Goal: Transaction & Acquisition: Purchase product/service

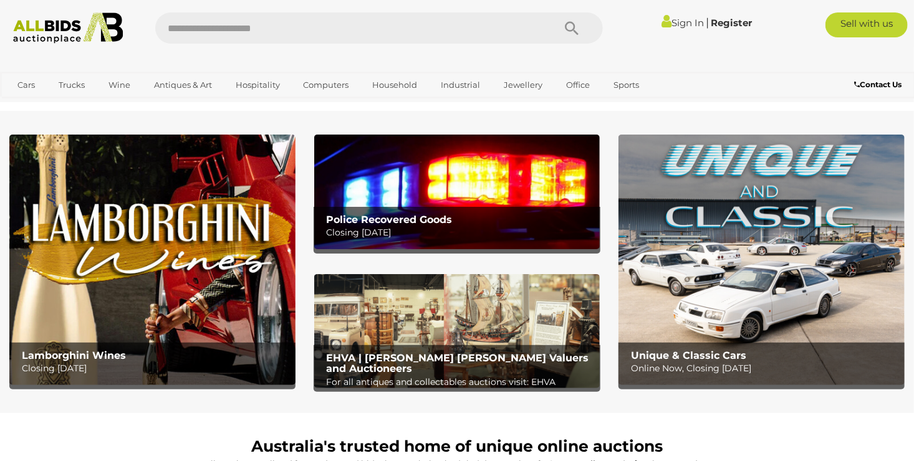
click at [464, 201] on img at bounding box center [457, 192] width 286 height 114
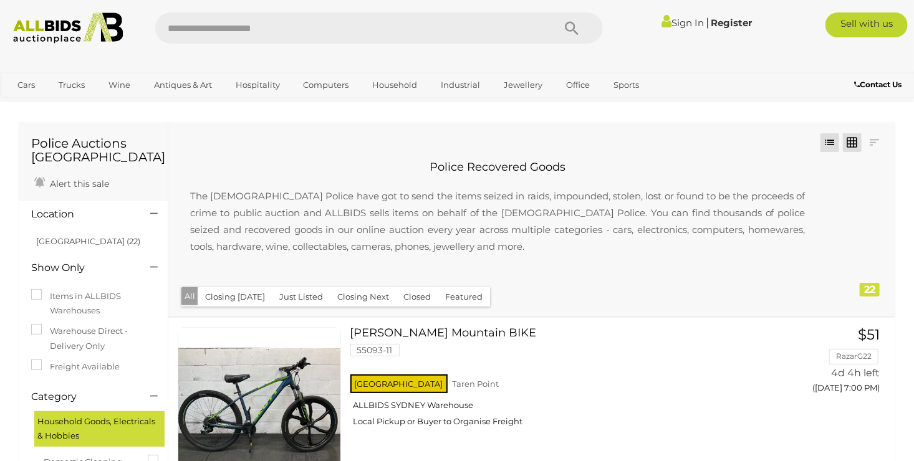
click at [857, 137] on link at bounding box center [852, 142] width 19 height 19
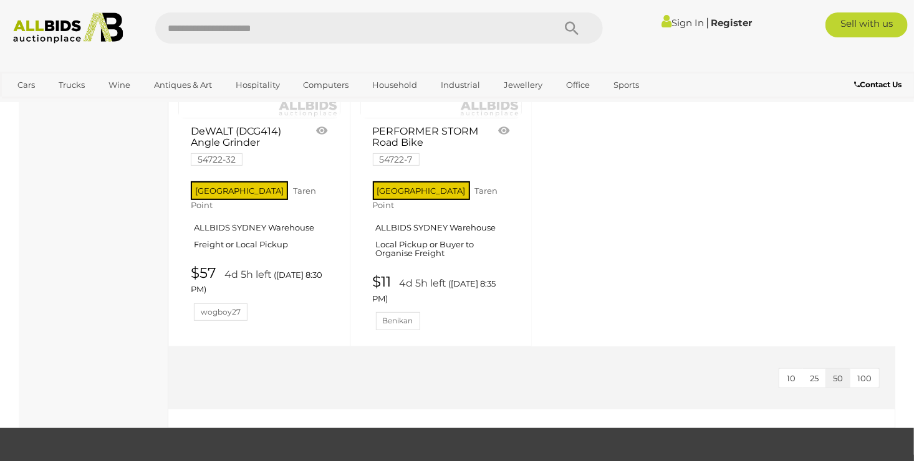
scroll to position [2436, 0]
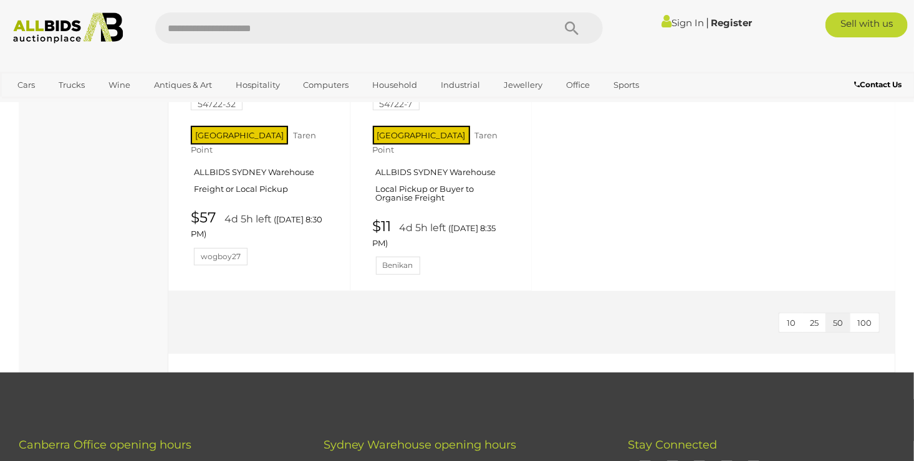
click at [42, 21] on img at bounding box center [68, 27] width 123 height 31
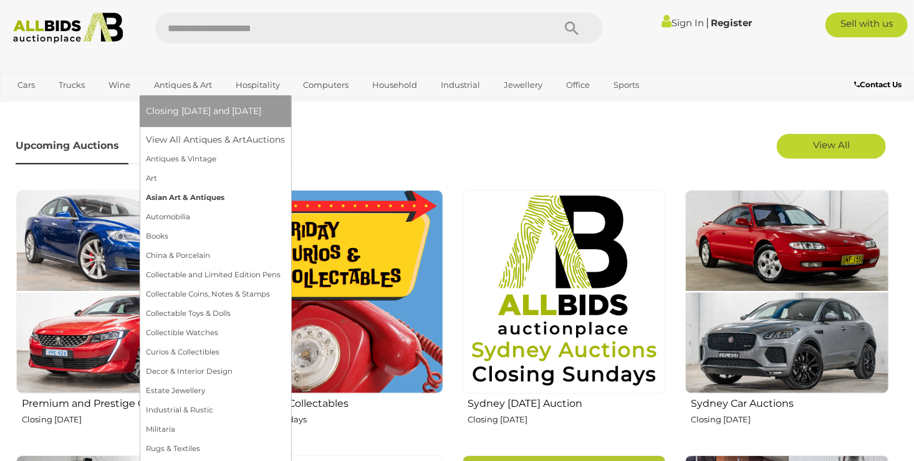
scroll to position [374, 0]
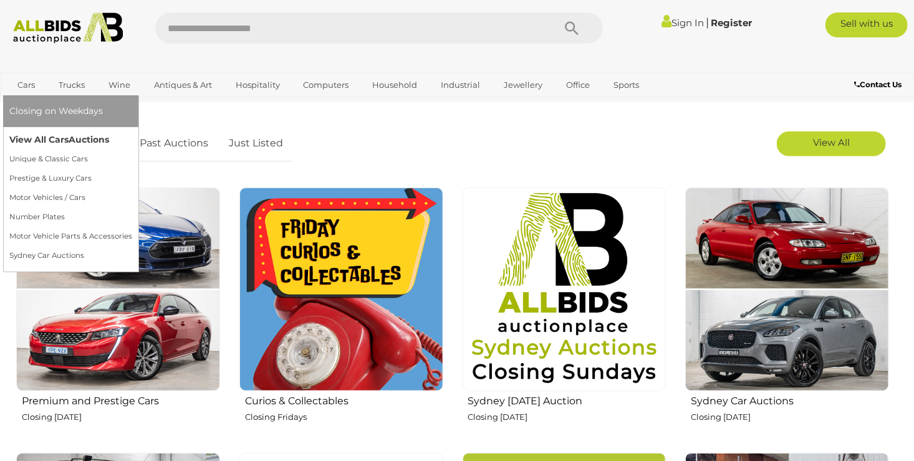
click at [39, 138] on link "View All Cars Auctions" at bounding box center [70, 139] width 123 height 19
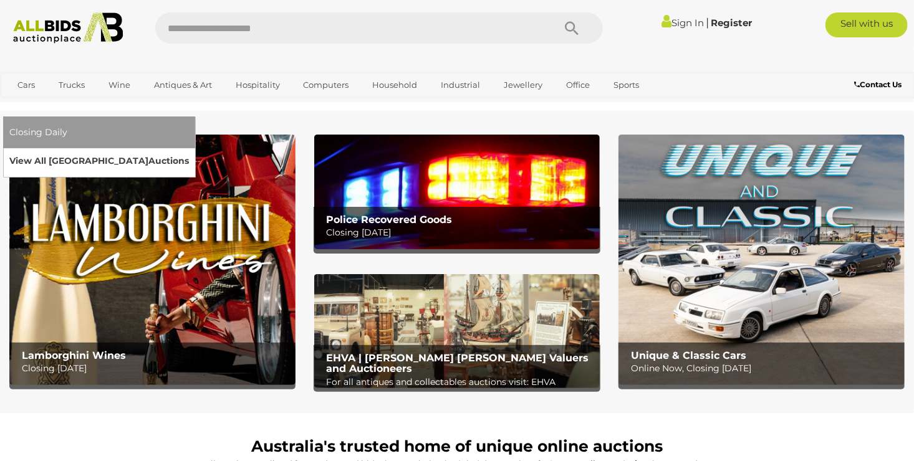
click at [189, 151] on link "View All Sydney Auctions" at bounding box center [99, 160] width 180 height 19
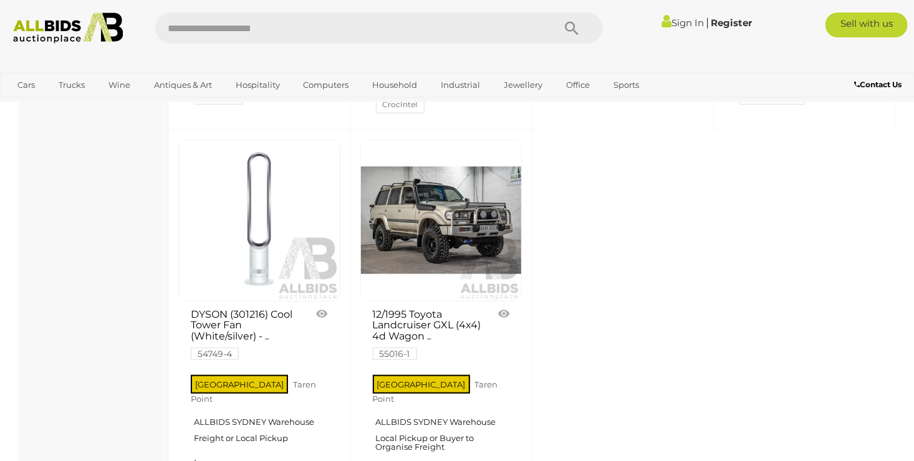
scroll to position [4988, 0]
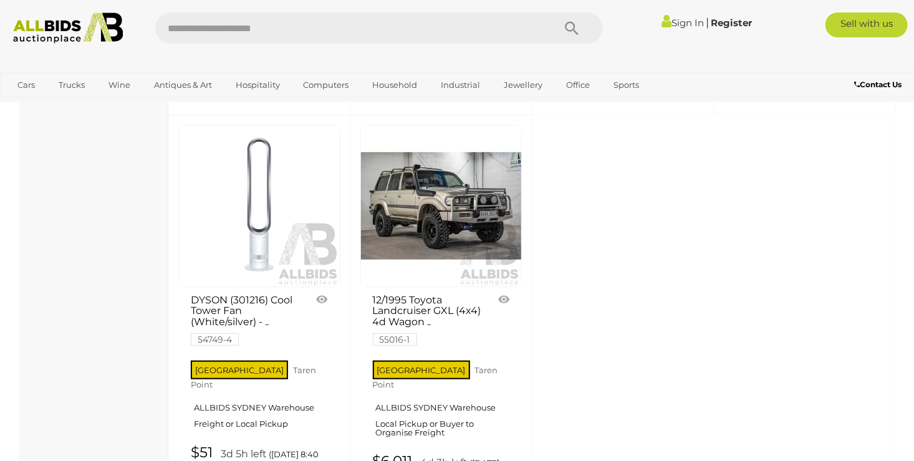
drag, startPoint x: 236, startPoint y: 345, endPoint x: 242, endPoint y: 344, distance: 6.4
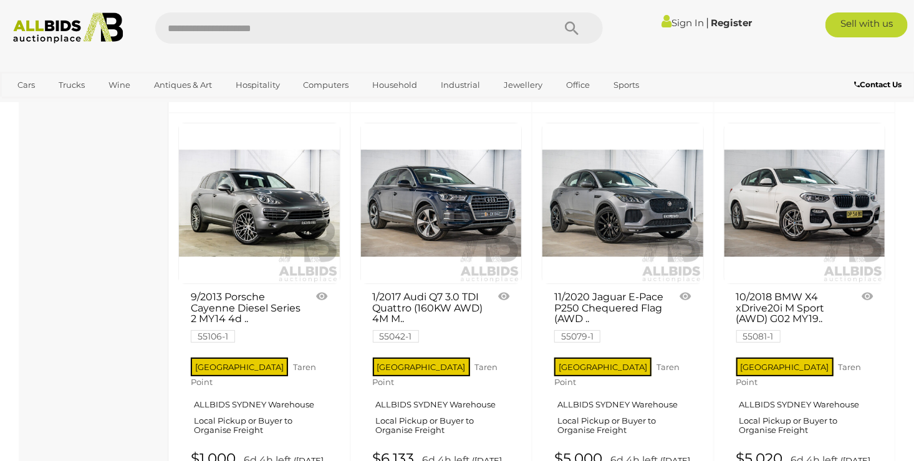
scroll to position [4487, 0]
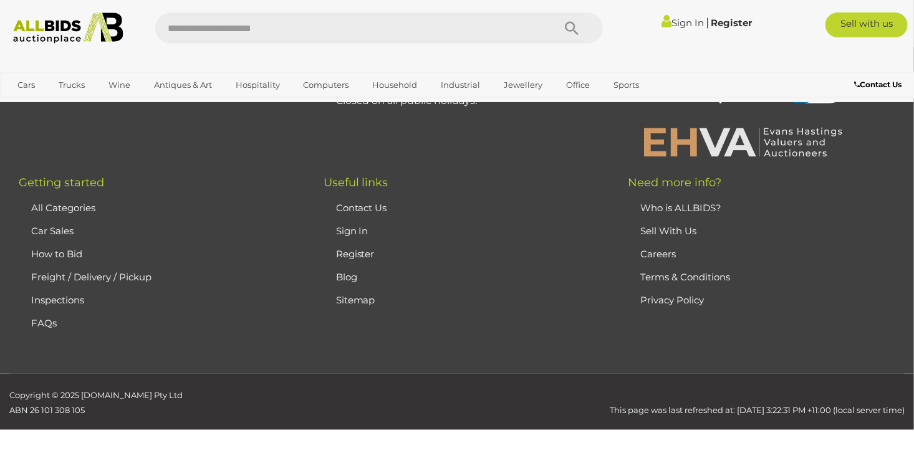
scroll to position [60, 0]
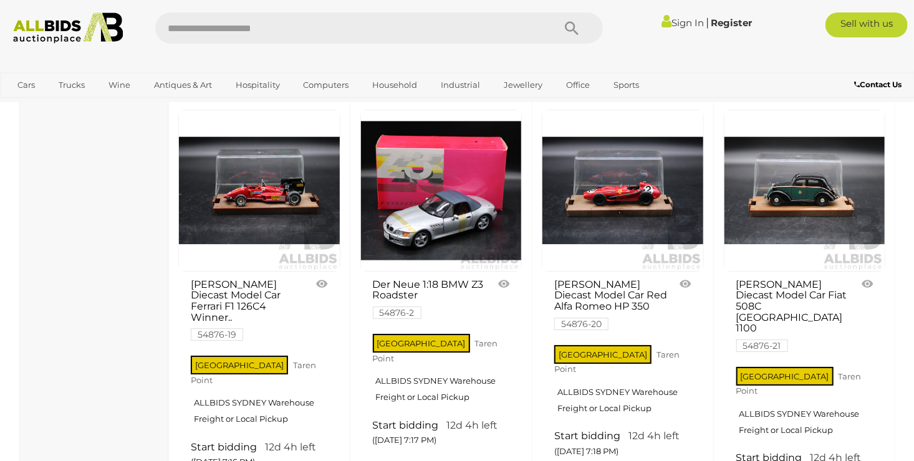
scroll to position [4923, 0]
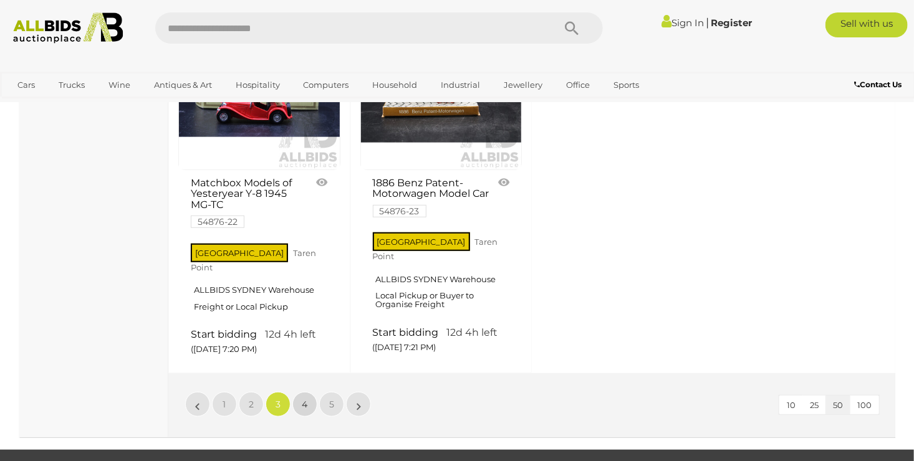
click at [312, 392] on link "4" at bounding box center [304, 404] width 25 height 25
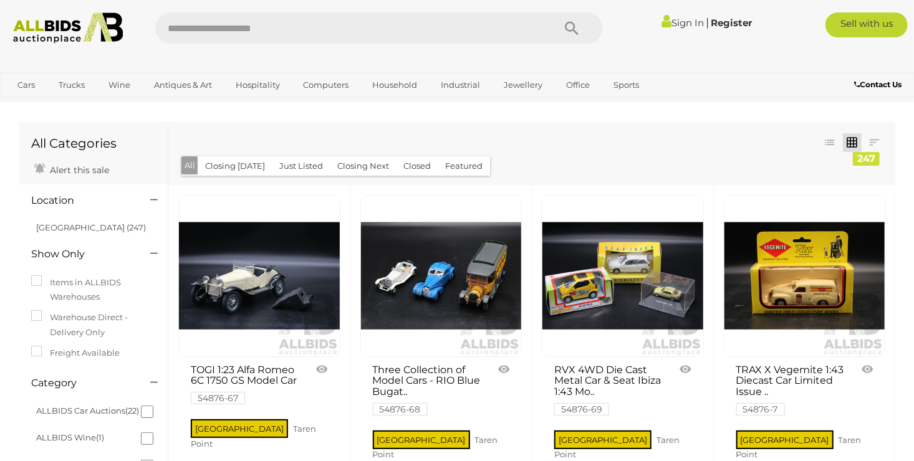
click at [45, 27] on img at bounding box center [68, 27] width 123 height 31
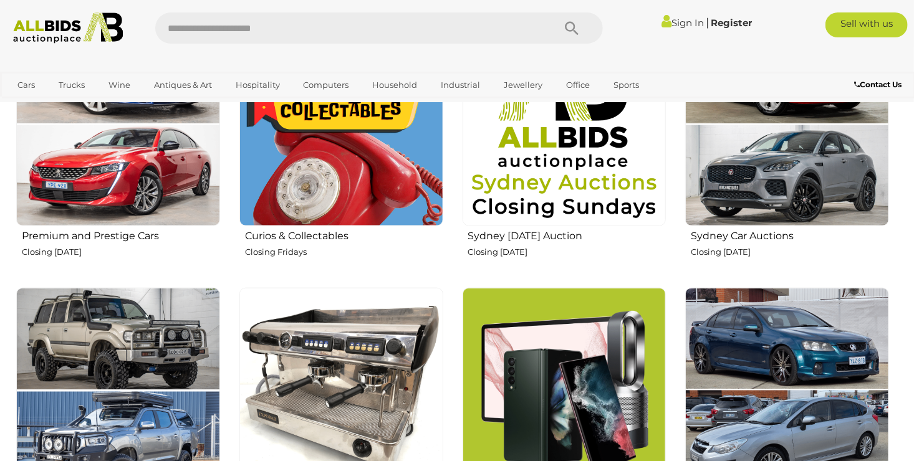
scroll to position [623, 0]
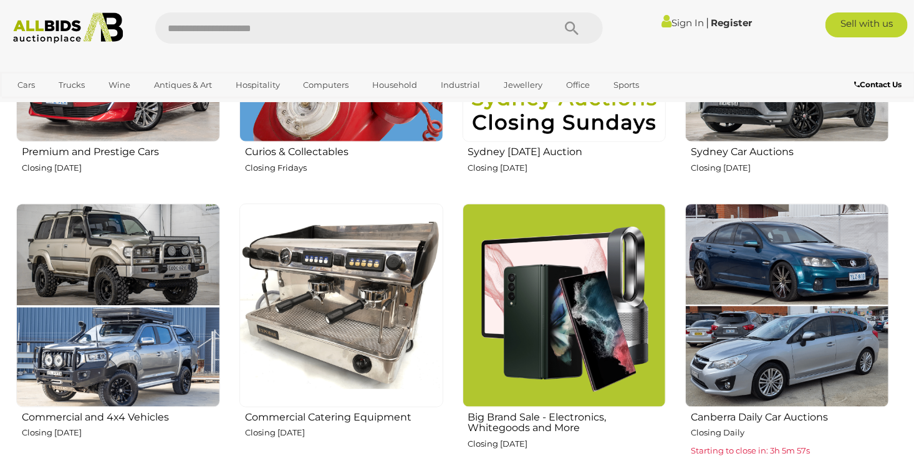
click at [602, 257] on img at bounding box center [565, 306] width 204 height 204
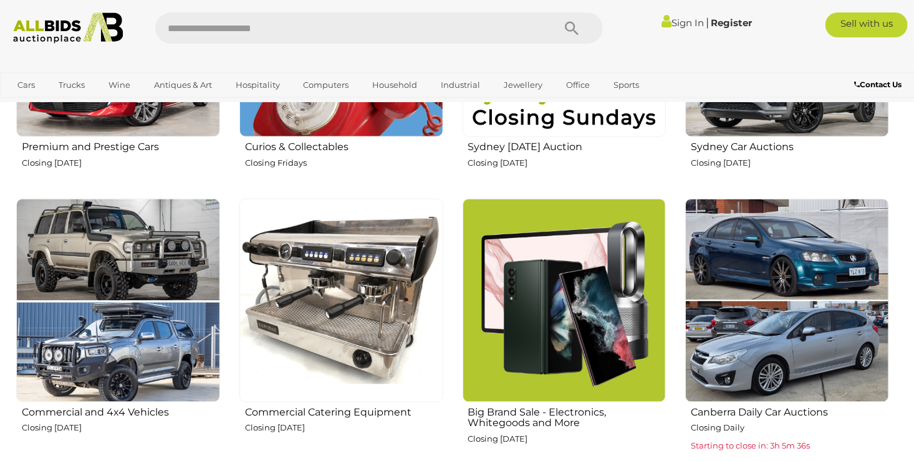
scroll to position [623, 0]
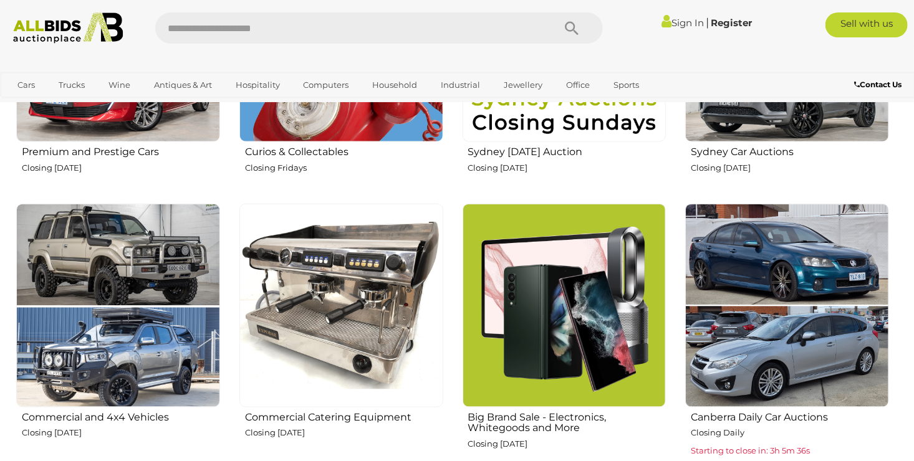
click at [417, 273] on img at bounding box center [341, 306] width 204 height 204
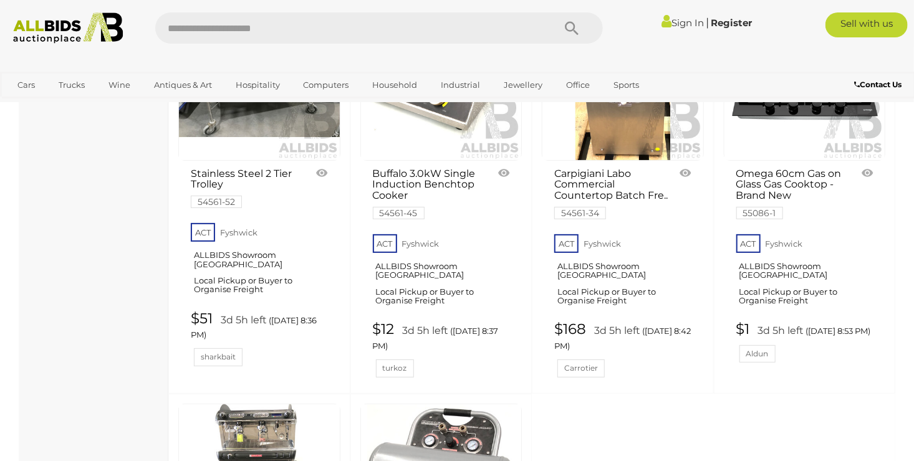
scroll to position [4738, 0]
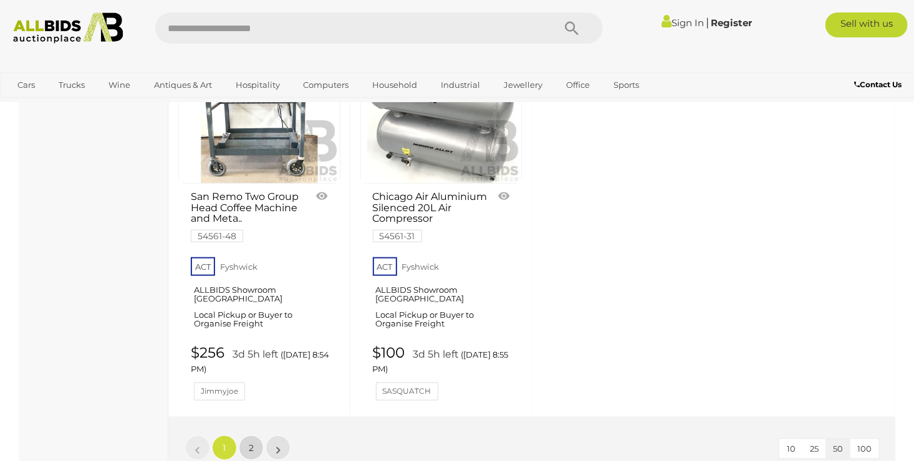
click at [244, 436] on link "2" at bounding box center [251, 448] width 25 height 25
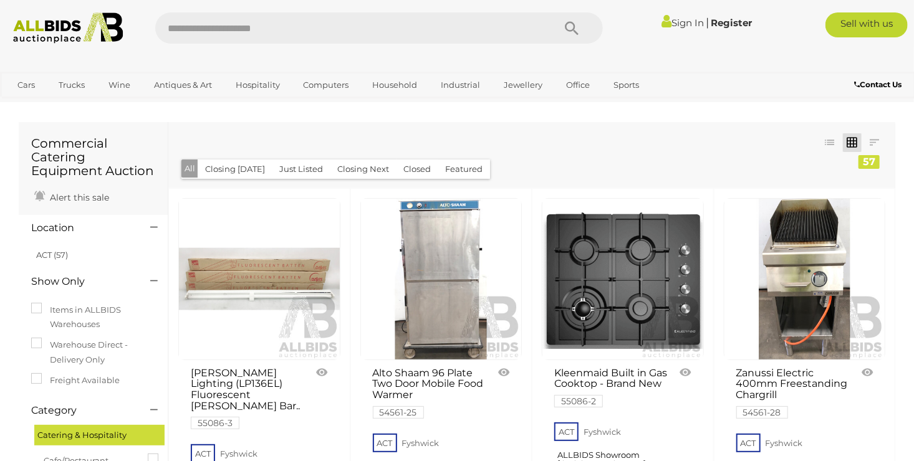
click at [799, 249] on link at bounding box center [805, 279] width 162 height 162
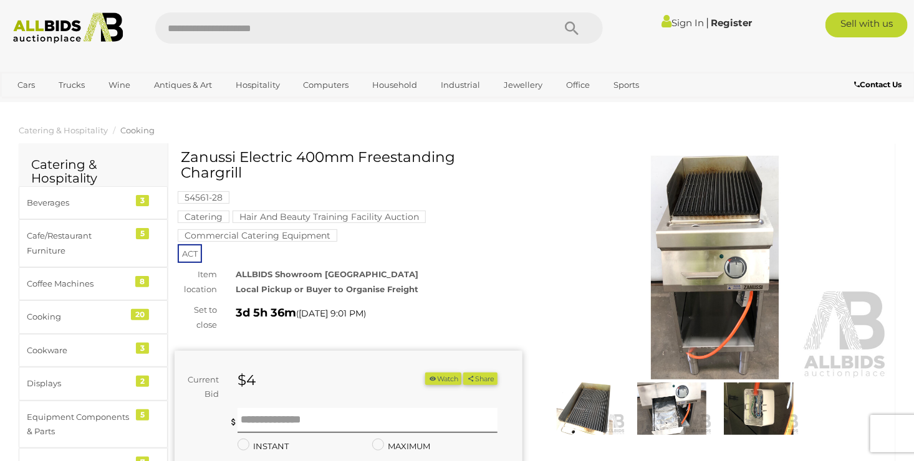
click at [589, 392] on img at bounding box center [584, 409] width 81 height 52
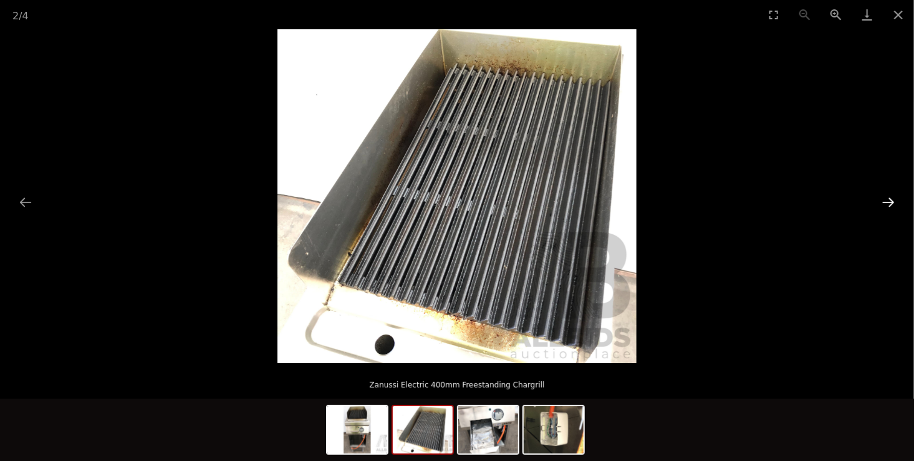
click at [885, 197] on button "Next slide" at bounding box center [888, 202] width 26 height 24
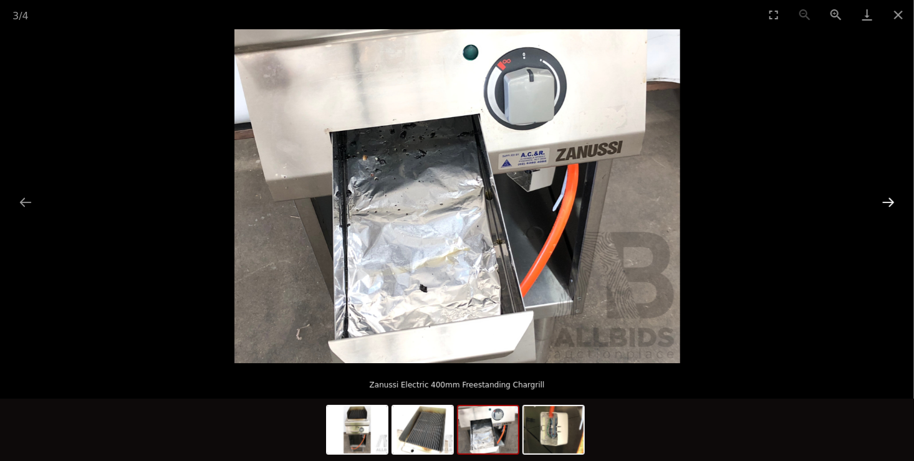
click at [885, 197] on button "Next slide" at bounding box center [888, 202] width 26 height 24
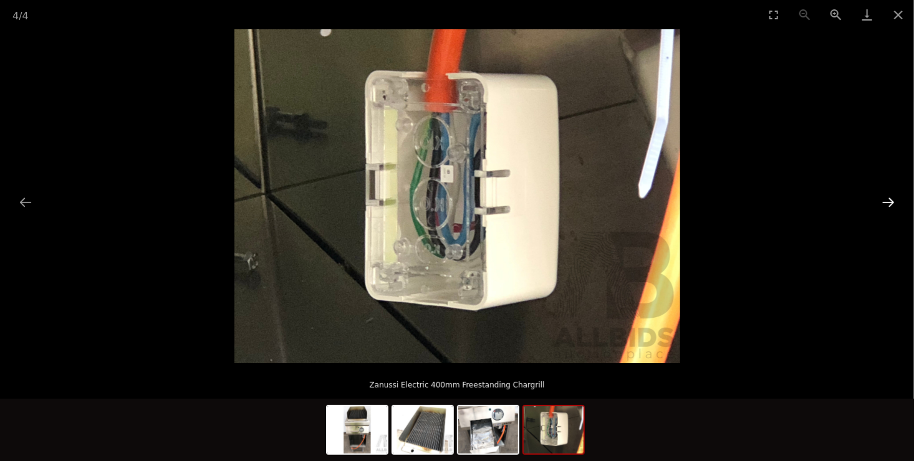
click at [885, 197] on button "Next slide" at bounding box center [888, 202] width 26 height 24
